Goal: Find specific page/section: Find specific page/section

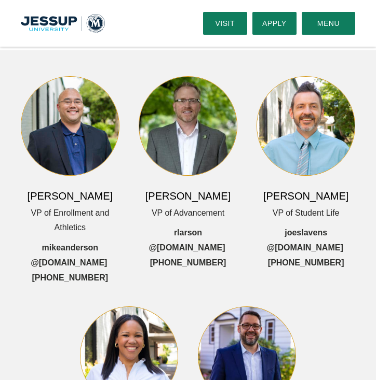
scroll to position [38, 0]
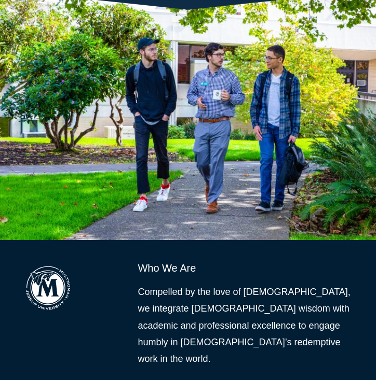
scroll to position [1328, 0]
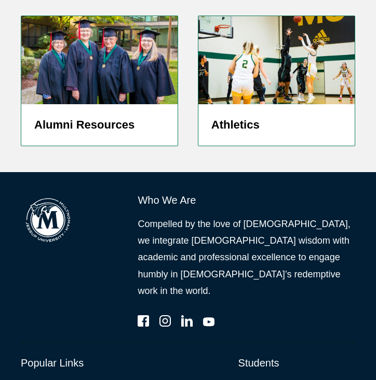
scroll to position [3050, 0]
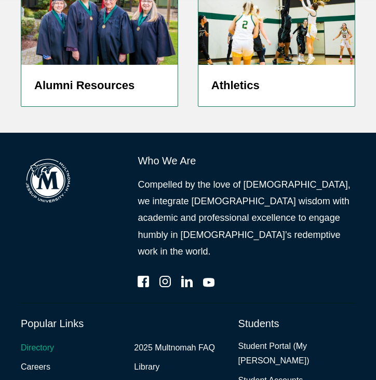
click at [38, 341] on link "Directory" at bounding box center [37, 348] width 33 height 15
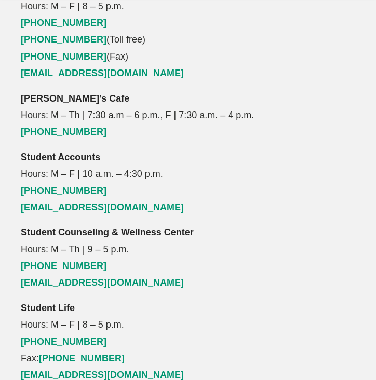
scroll to position [2686, 0]
